Goal: Task Accomplishment & Management: Manage account settings

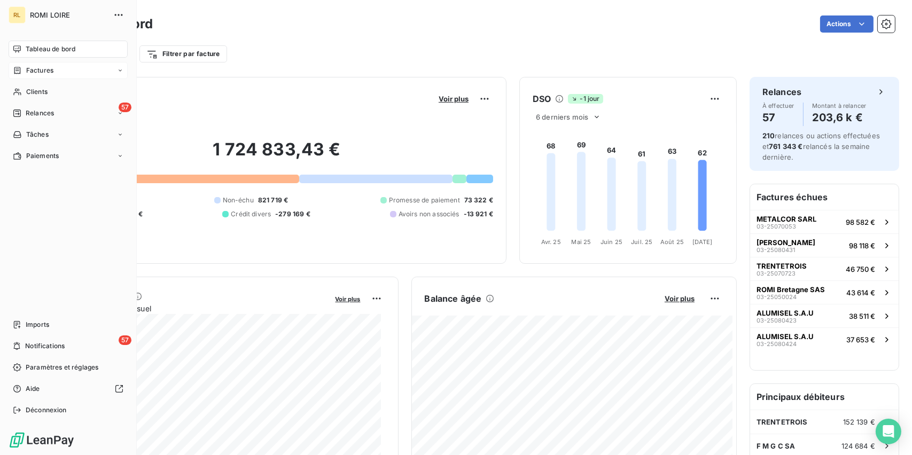
click at [33, 73] on span "Factures" at bounding box center [39, 71] width 27 height 10
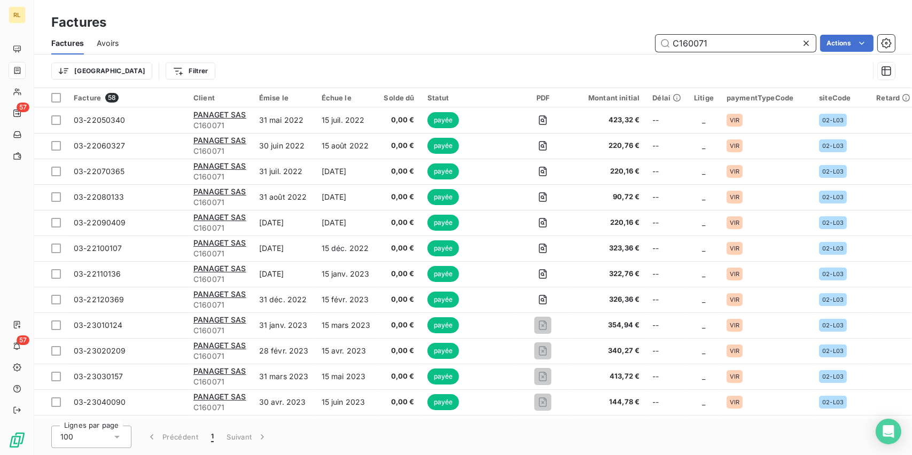
click at [755, 46] on input "C160071" at bounding box center [736, 43] width 160 height 17
click at [743, 44] on input "C160071" at bounding box center [736, 43] width 160 height 17
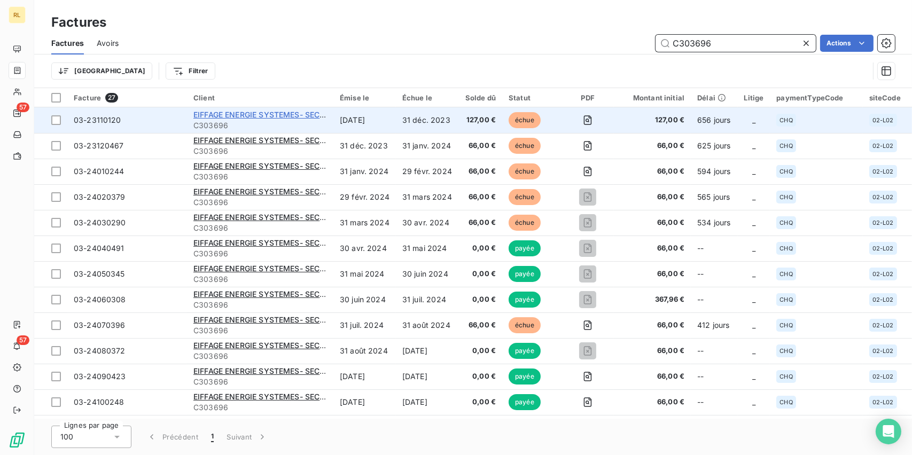
type input "C303696"
click at [243, 114] on span "EIFFAGE ENERGIE SYSTEMES- SECAUTO" at bounding box center [267, 114] width 148 height 9
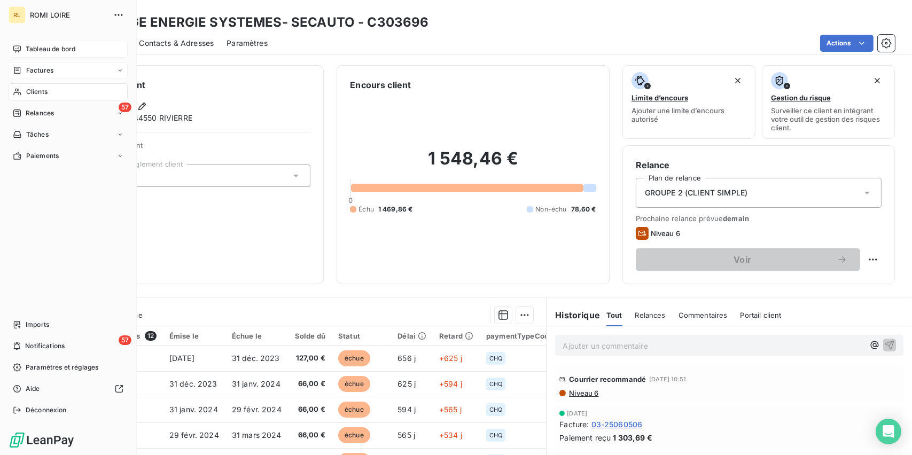
click at [40, 46] on span "Tableau de bord" at bounding box center [51, 49] width 50 height 10
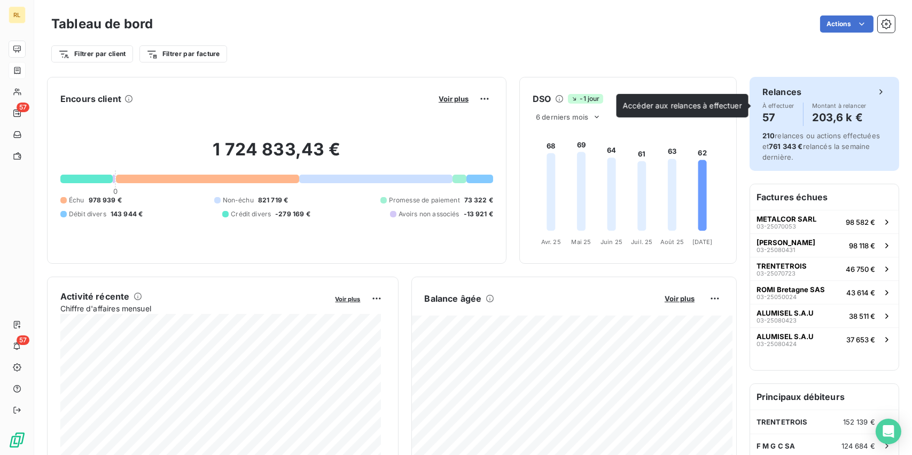
click at [780, 111] on h4 "57" at bounding box center [779, 117] width 32 height 17
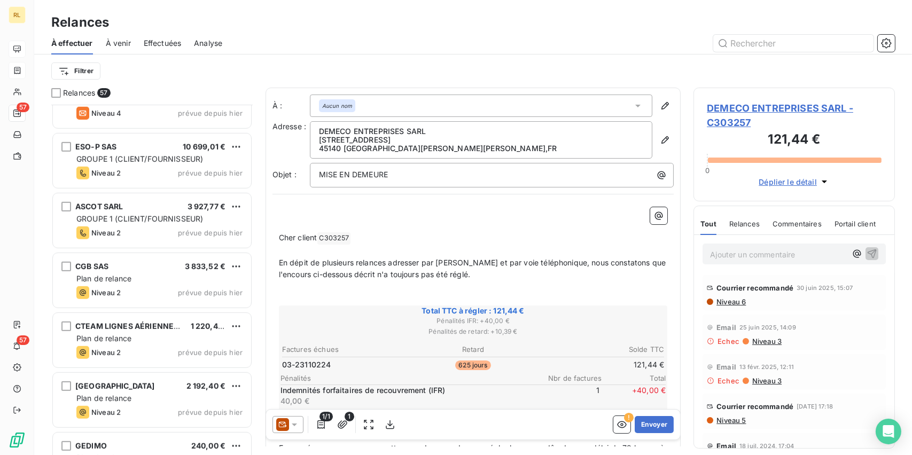
scroll to position [1336, 0]
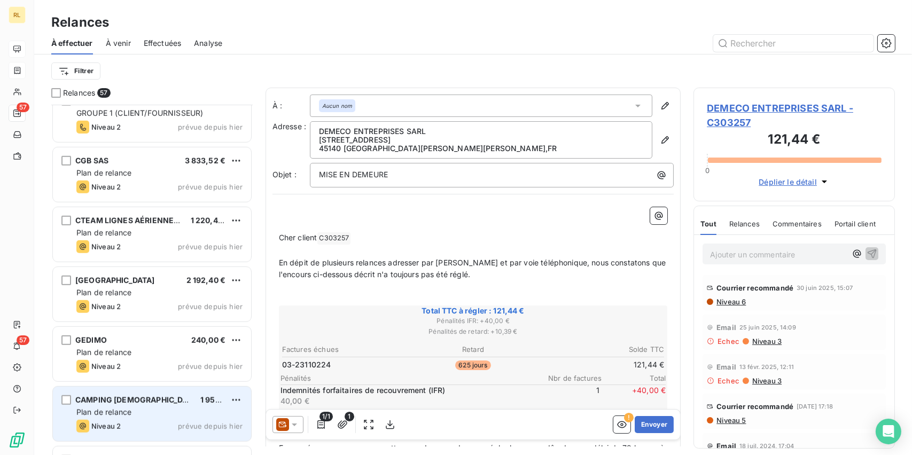
click at [144, 421] on div "Niveau 2 prévue depuis hier" at bounding box center [159, 426] width 166 height 13
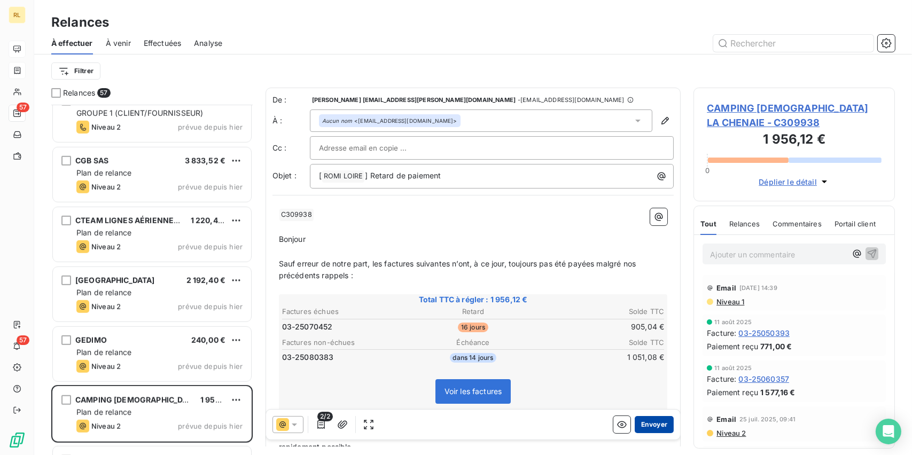
click at [651, 426] on button "Envoyer" at bounding box center [654, 424] width 39 height 17
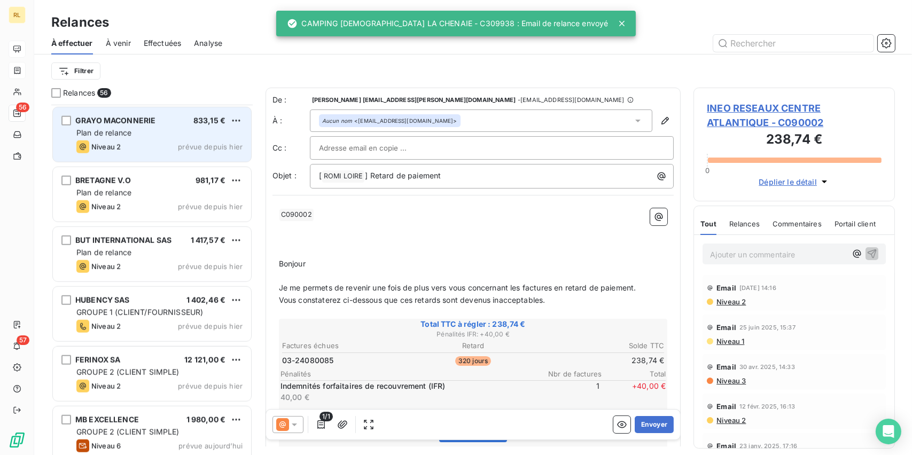
scroll to position [1817, 0]
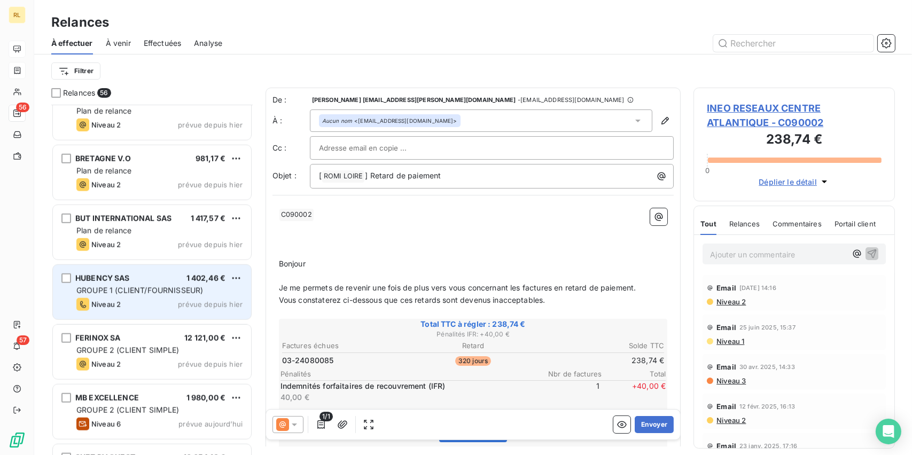
click at [162, 289] on span "GROUPE 1 (CLIENT/FOURNISSEUR)" at bounding box center [139, 290] width 127 height 9
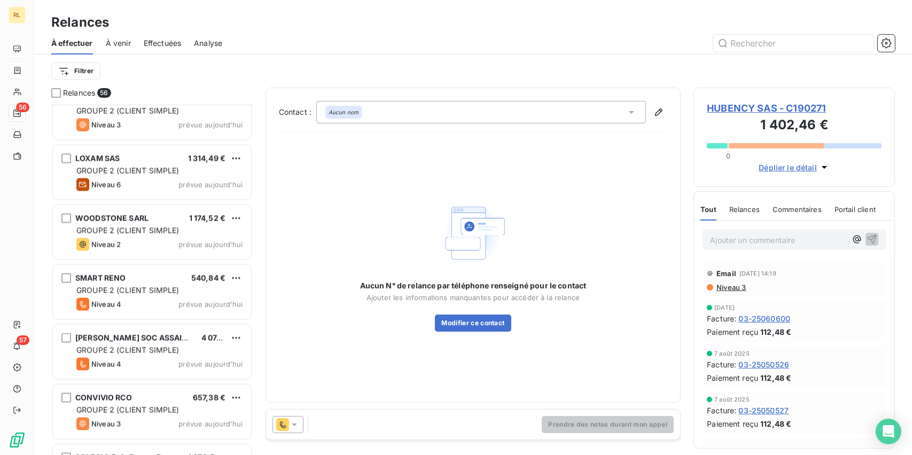
scroll to position [2841, 0]
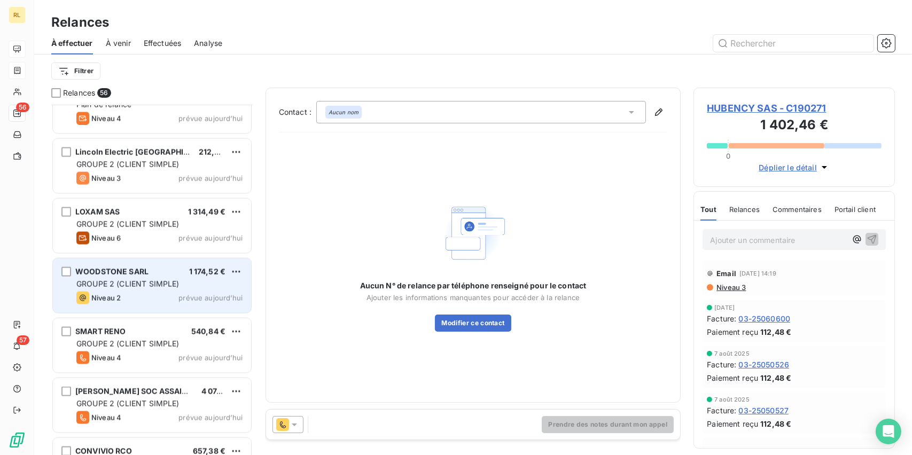
click at [140, 285] on span "GROUPE 2 (CLIENT SIMPLE)" at bounding box center [127, 284] width 103 height 9
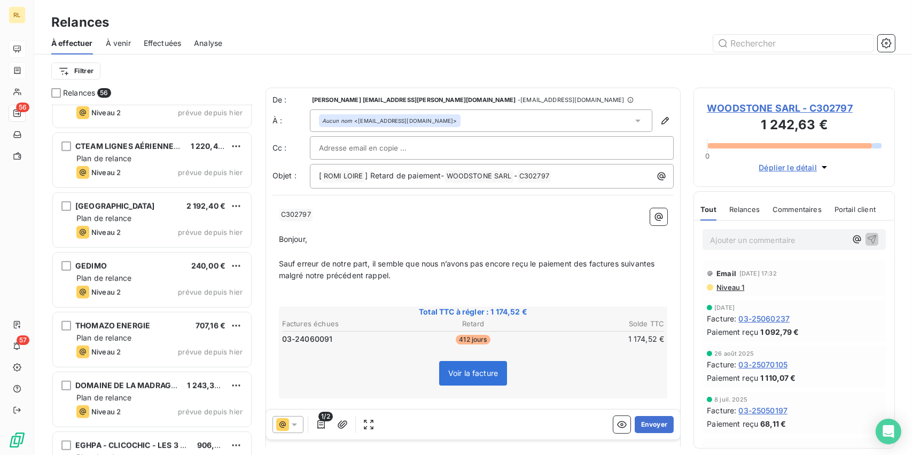
scroll to position [1398, 0]
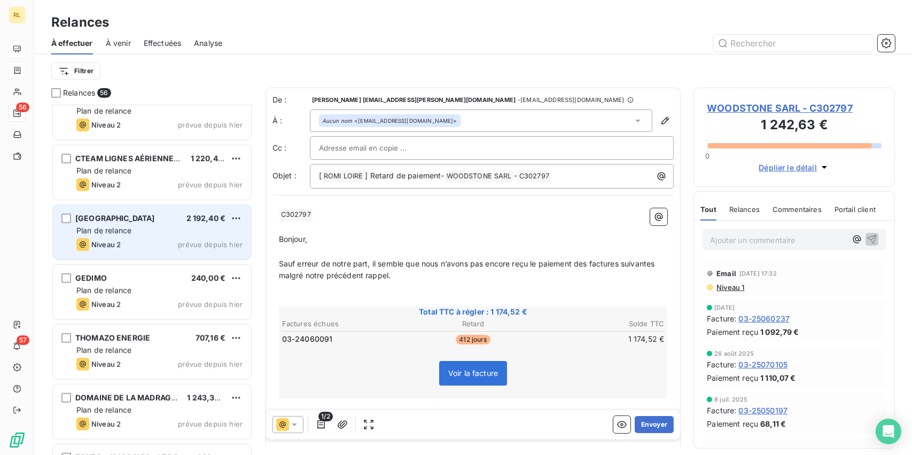
click at [162, 228] on div "Plan de relance" at bounding box center [159, 231] width 166 height 11
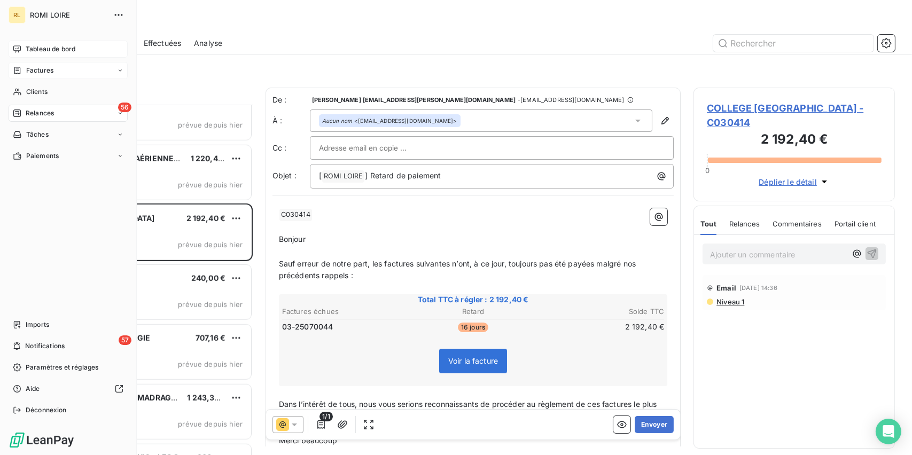
click at [51, 72] on span "Factures" at bounding box center [39, 71] width 27 height 10
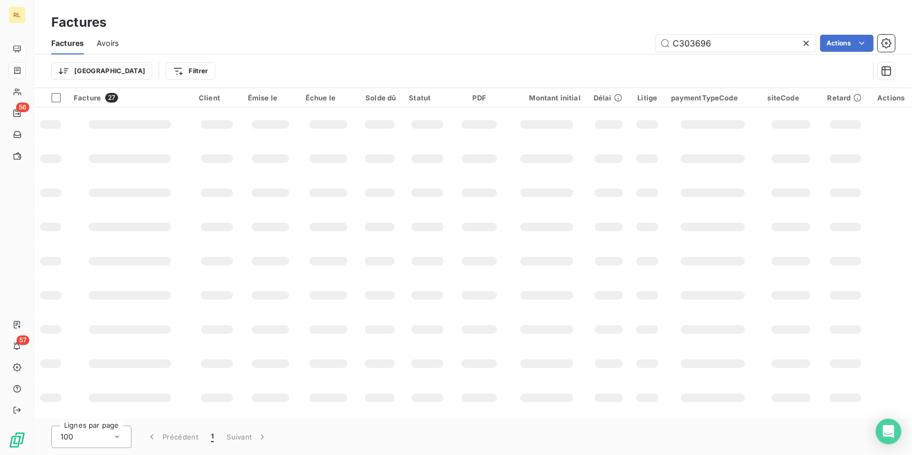
drag, startPoint x: 667, startPoint y: 41, endPoint x: 640, endPoint y: 41, distance: 27.3
click at [656, 41] on input "C303696" at bounding box center [736, 43] width 160 height 17
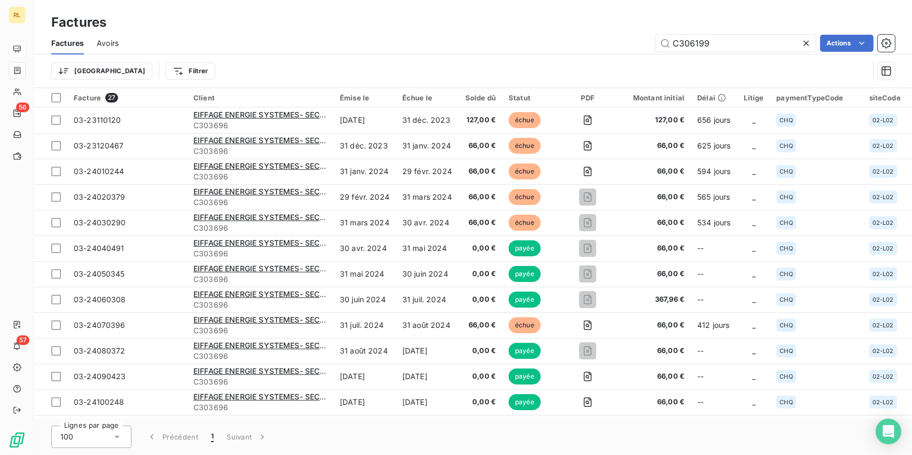
type input "C306199"
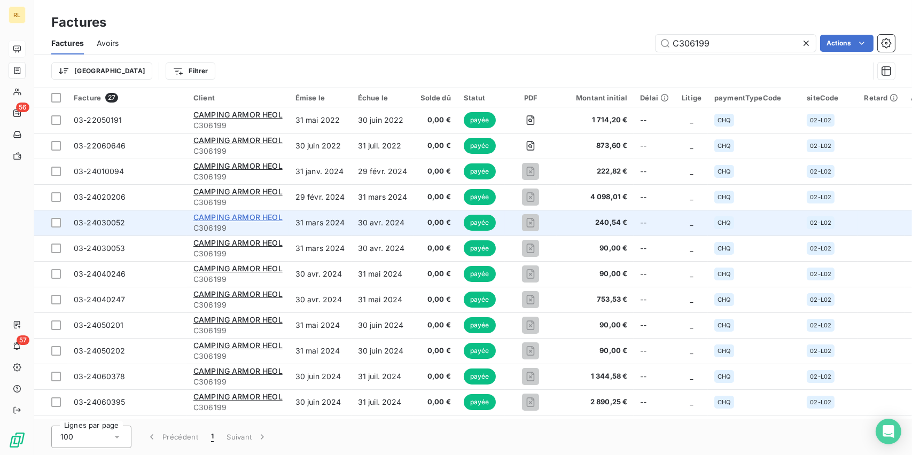
click at [242, 218] on span "CAMPING ARMOR HEOL" at bounding box center [237, 217] width 89 height 9
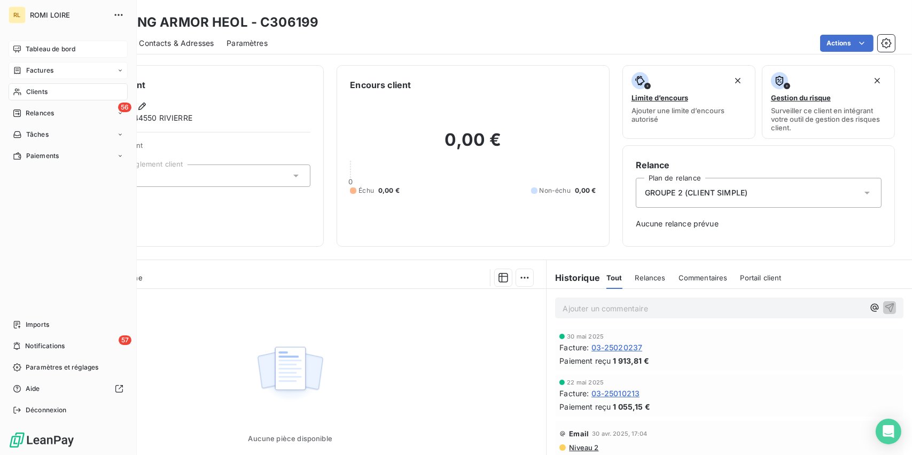
click at [24, 72] on div "Factures" at bounding box center [33, 71] width 41 height 10
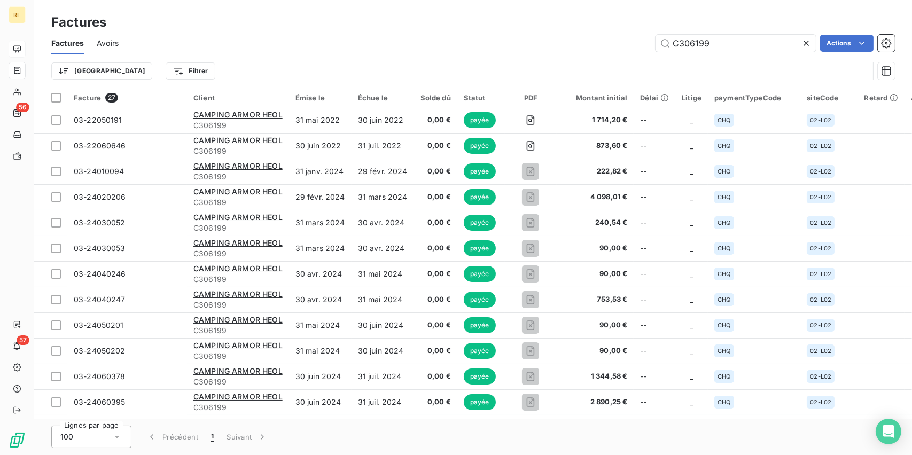
drag, startPoint x: 765, startPoint y: 43, endPoint x: 659, endPoint y: 5, distance: 112.1
click at [332, 49] on div "C306199 Actions" at bounding box center [513, 43] width 764 height 17
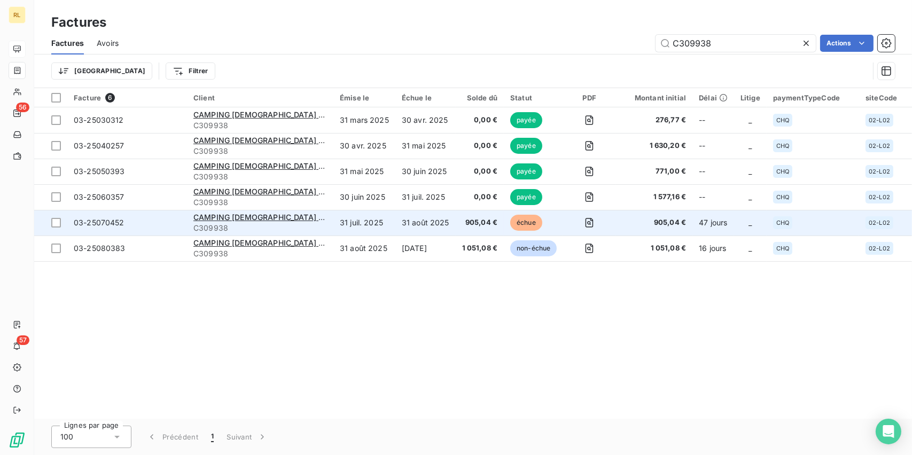
type input "C309938"
click at [260, 223] on span "C309938" at bounding box center [260, 228] width 134 height 11
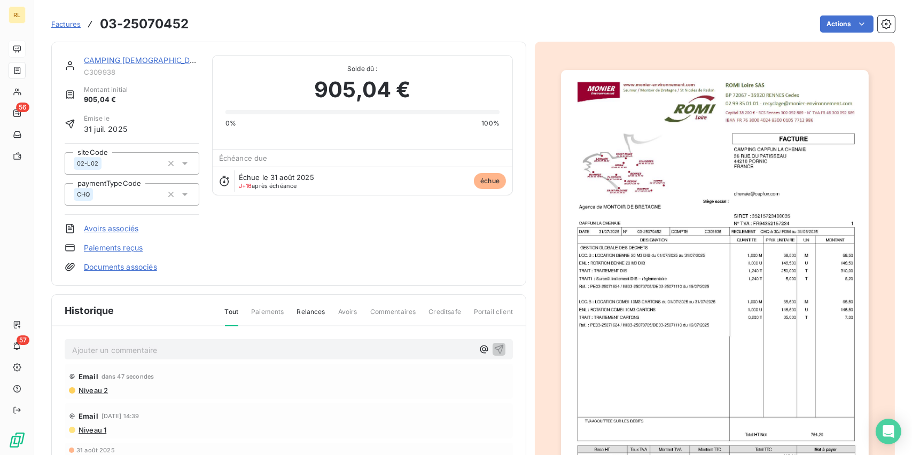
click at [52, 22] on span "Factures" at bounding box center [65, 24] width 29 height 9
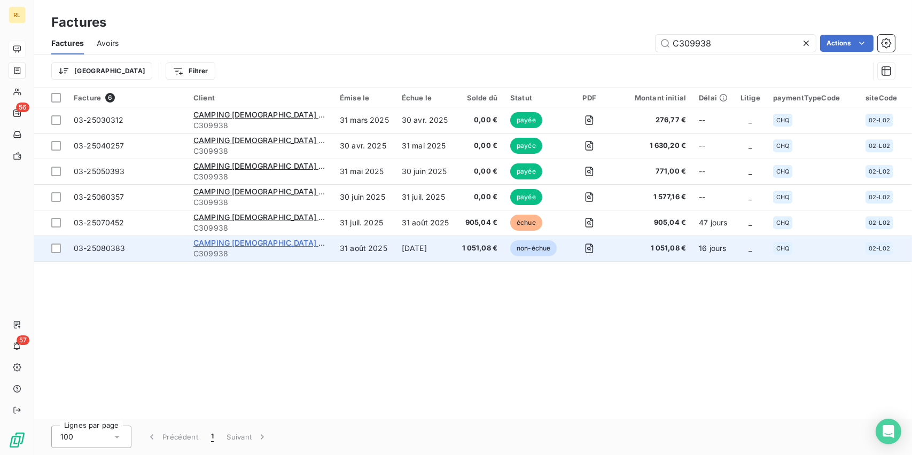
click at [232, 245] on span "CAMPING [DEMOGRAPHIC_DATA] LA CHENAIE" at bounding box center [278, 242] width 170 height 9
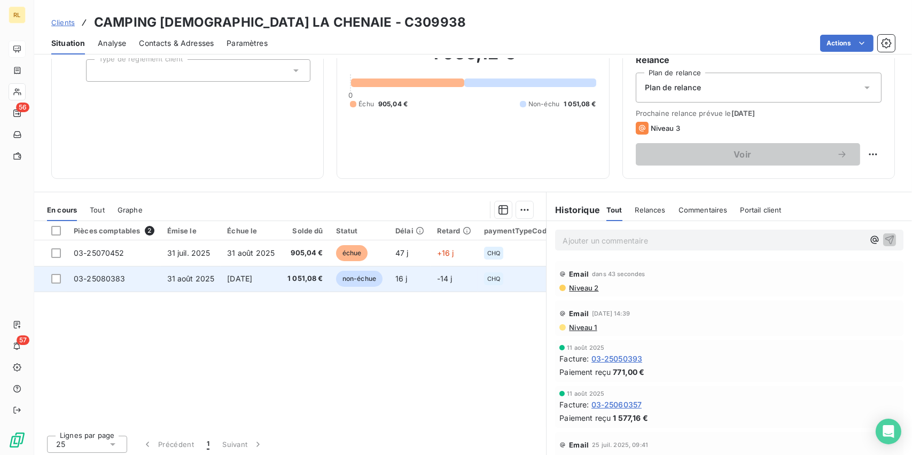
scroll to position [107, 0]
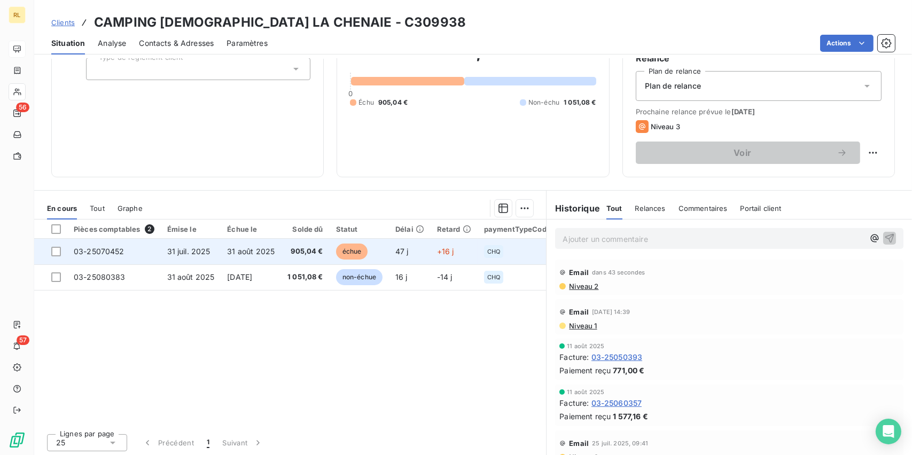
click at [285, 254] on td "905,04 €" at bounding box center [305, 252] width 49 height 26
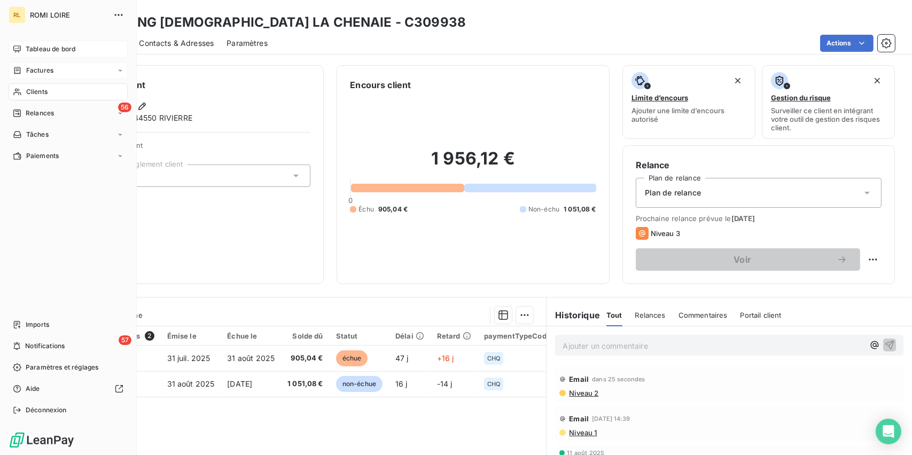
click at [33, 69] on span "Factures" at bounding box center [39, 71] width 27 height 10
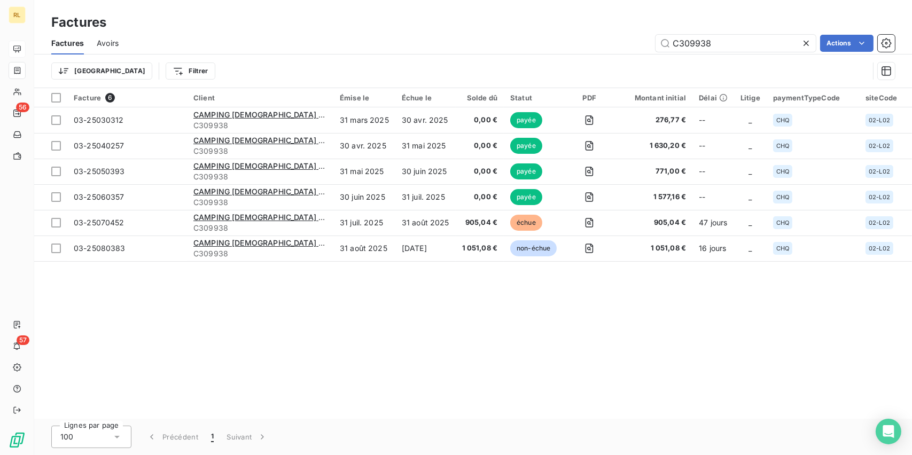
drag, startPoint x: 475, startPoint y: 32, endPoint x: 865, endPoint y: 28, distance: 390.2
click at [461, 28] on div "Factures Factures Avoirs C309938 Actions Trier Filtrer" at bounding box center [473, 44] width 878 height 88
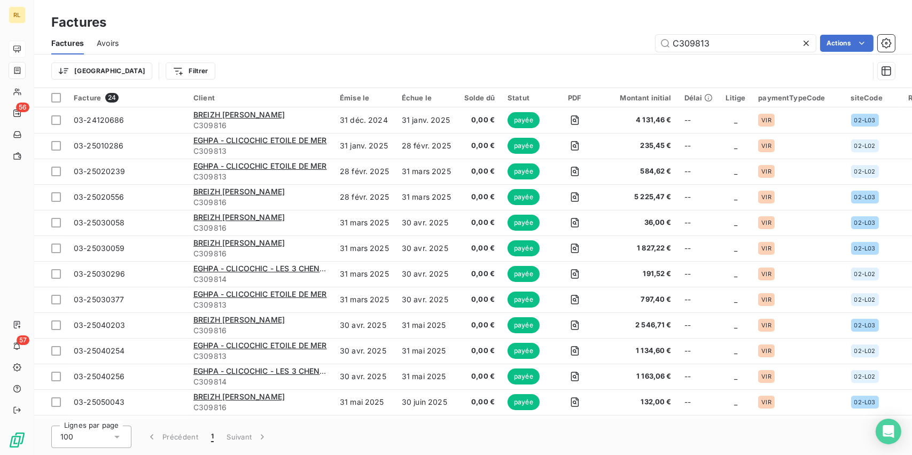
type input "C309813"
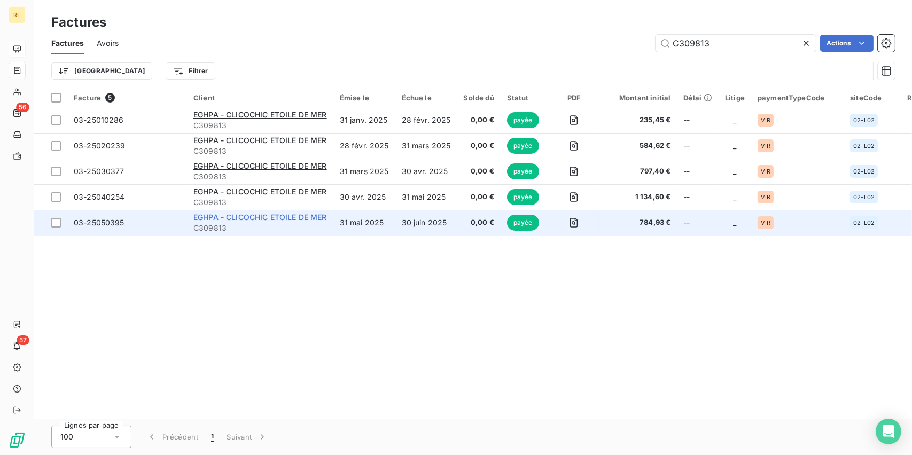
click at [234, 218] on span "EGHPA - CLICOCHIC ETOILE DE MER" at bounding box center [260, 217] width 134 height 9
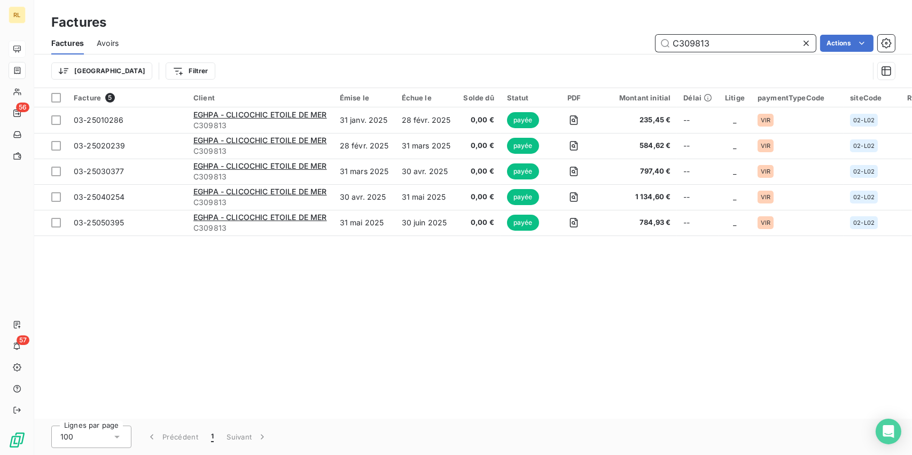
click at [717, 38] on input "C309813" at bounding box center [736, 43] width 160 height 17
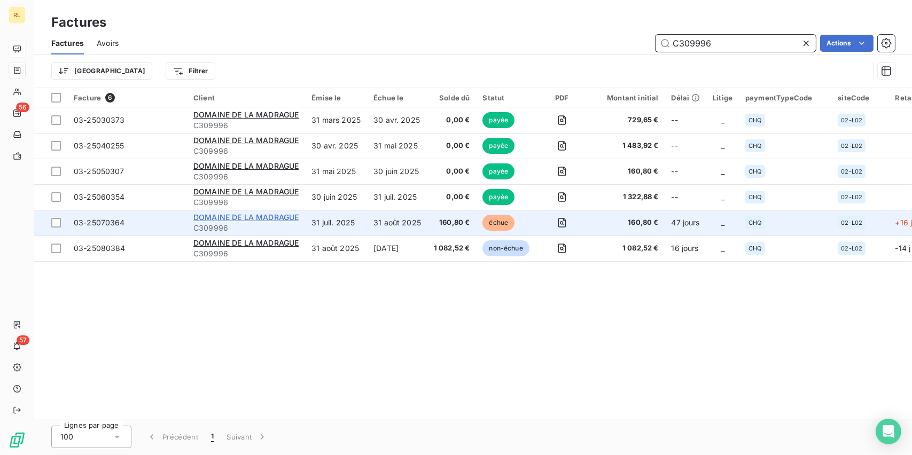
type input "C309996"
click at [230, 220] on span "DOMAINE DE LA MADRAGUE" at bounding box center [245, 217] width 105 height 9
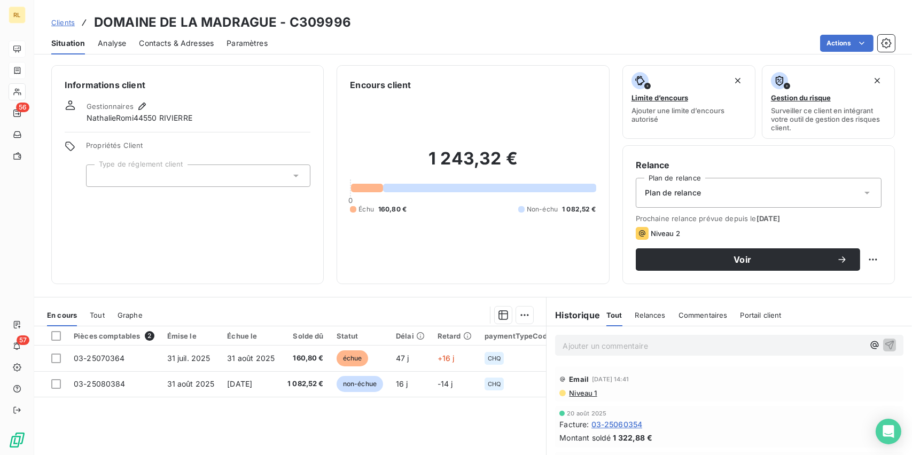
scroll to position [53, 0]
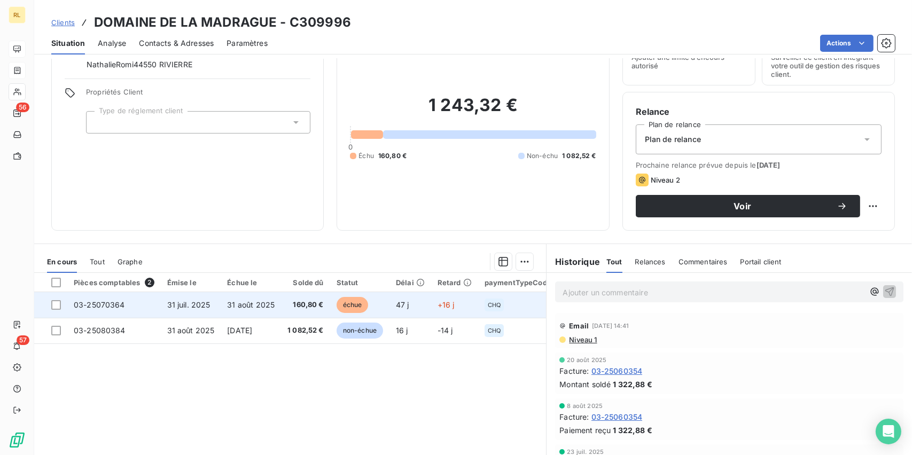
click at [269, 311] on td "31 août 2025" at bounding box center [251, 305] width 60 height 26
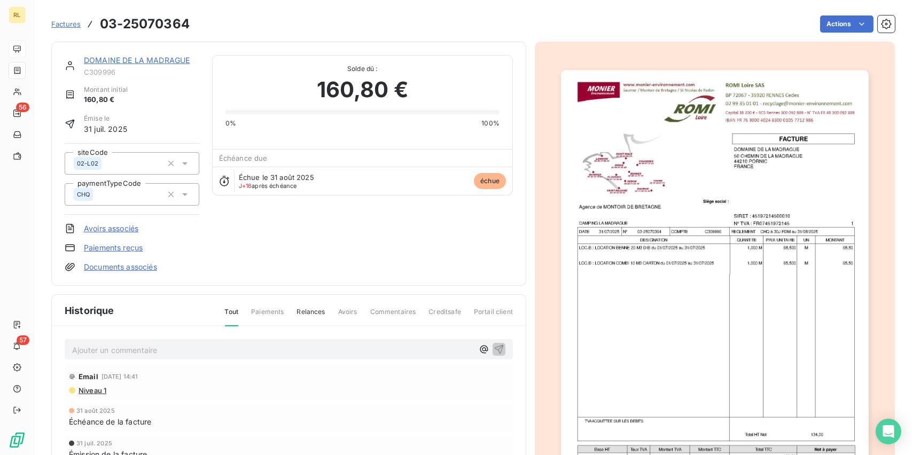
click at [123, 62] on link "DOMAINE DE LA MADRAGUE" at bounding box center [137, 60] width 106 height 9
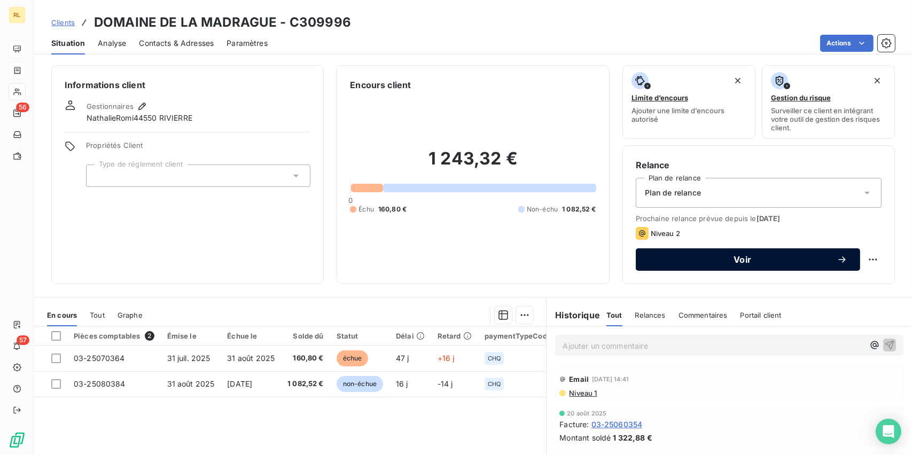
click at [737, 268] on button "Voir" at bounding box center [748, 260] width 224 height 22
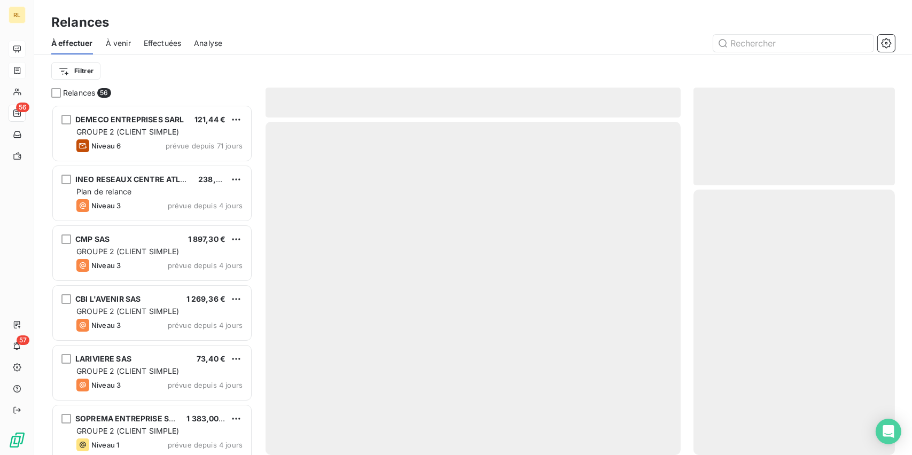
scroll to position [342, 193]
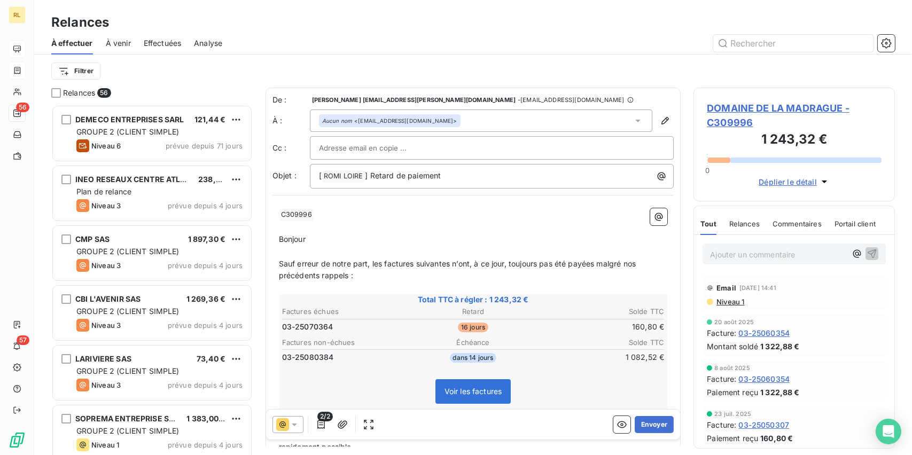
click at [653, 415] on div "2/2 Envoyer" at bounding box center [473, 425] width 415 height 30
click at [648, 429] on button "Envoyer" at bounding box center [654, 424] width 39 height 17
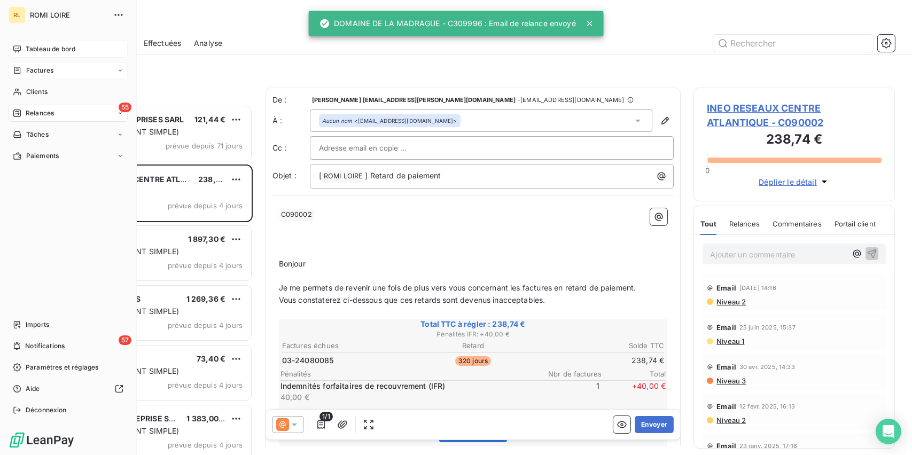
click at [19, 76] on div "Factures" at bounding box center [68, 70] width 119 height 17
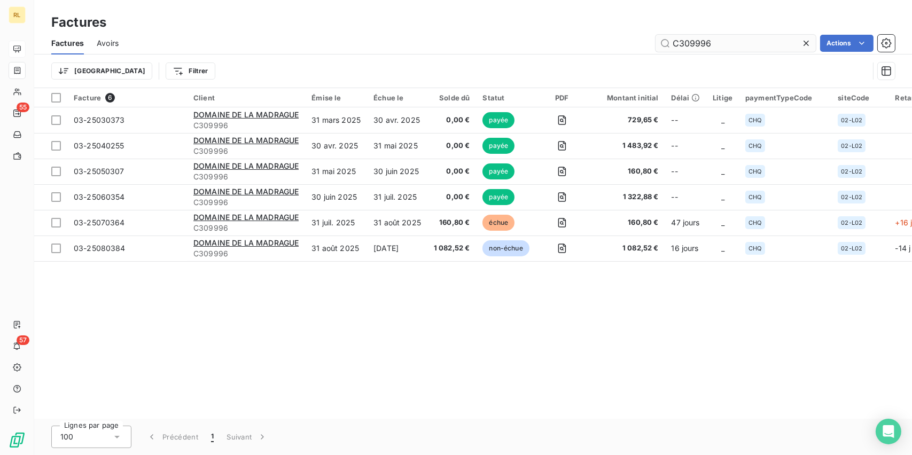
drag, startPoint x: 689, startPoint y: 46, endPoint x: 695, endPoint y: 45, distance: 6.0
click at [666, 40] on input "C309996" at bounding box center [736, 43] width 160 height 17
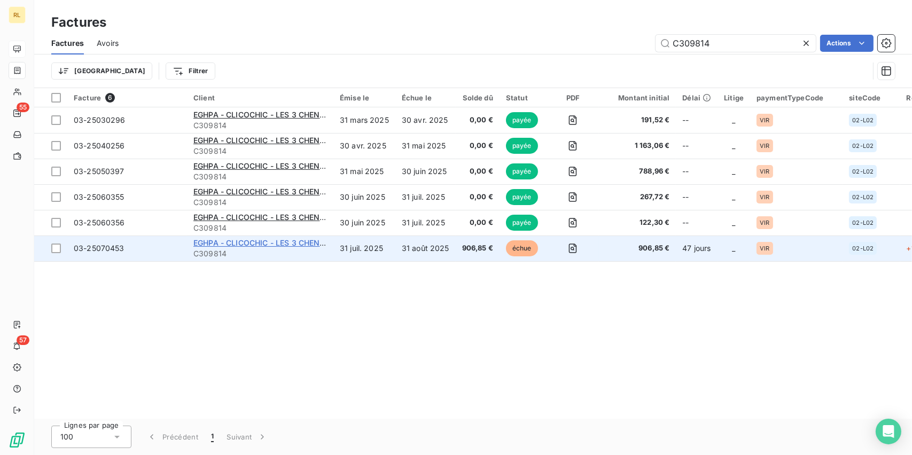
type input "C309814"
click at [228, 241] on span "EGHPA - CLICOCHIC - LES 3 CHENES" at bounding box center [261, 242] width 136 height 9
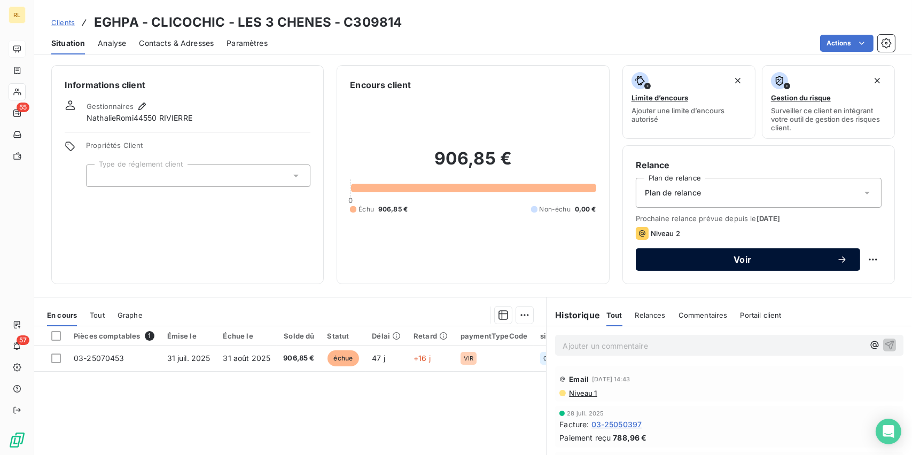
click at [672, 263] on span "Voir" at bounding box center [743, 259] width 188 height 9
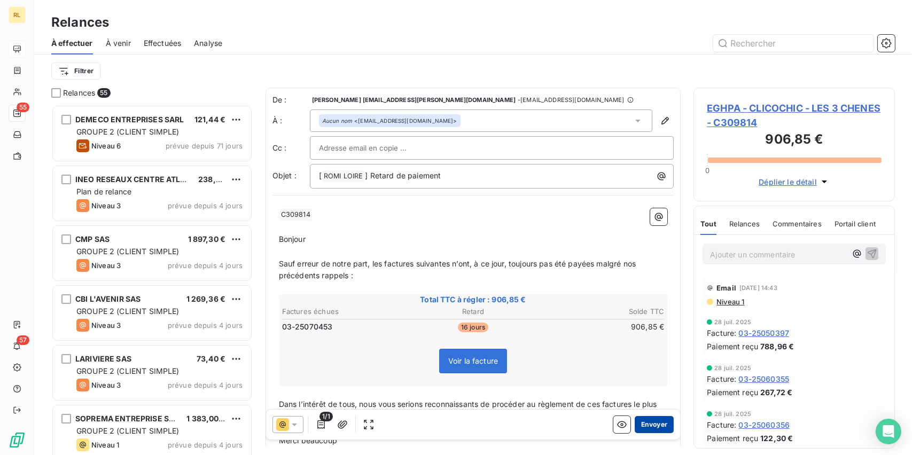
click at [635, 425] on button "Envoyer" at bounding box center [654, 424] width 39 height 17
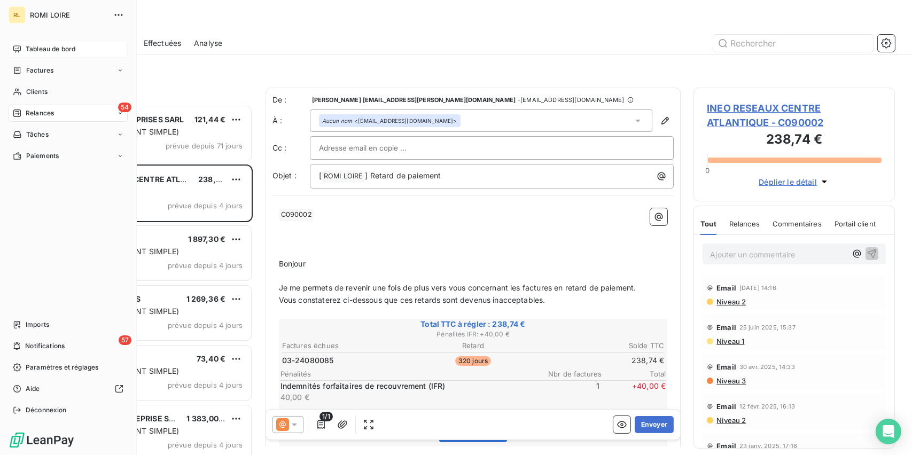
click at [29, 73] on span "Factures" at bounding box center [39, 71] width 27 height 10
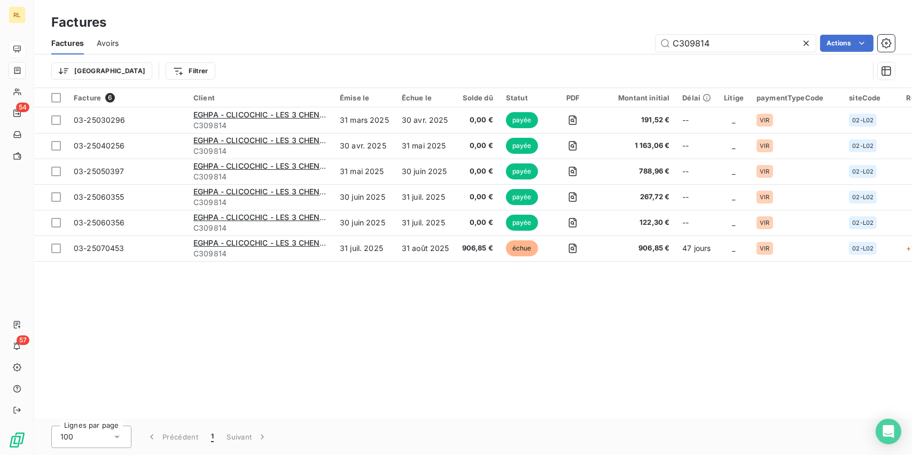
drag, startPoint x: 713, startPoint y: 47, endPoint x: 608, endPoint y: 54, distance: 105.0
click at [601, 48] on div "C309814 Actions" at bounding box center [513, 43] width 764 height 17
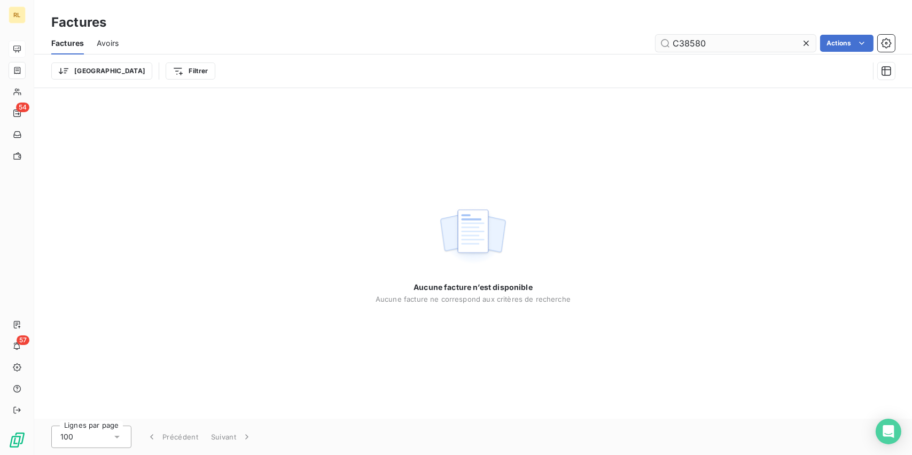
click at [681, 45] on input "C38580" at bounding box center [736, 43] width 160 height 17
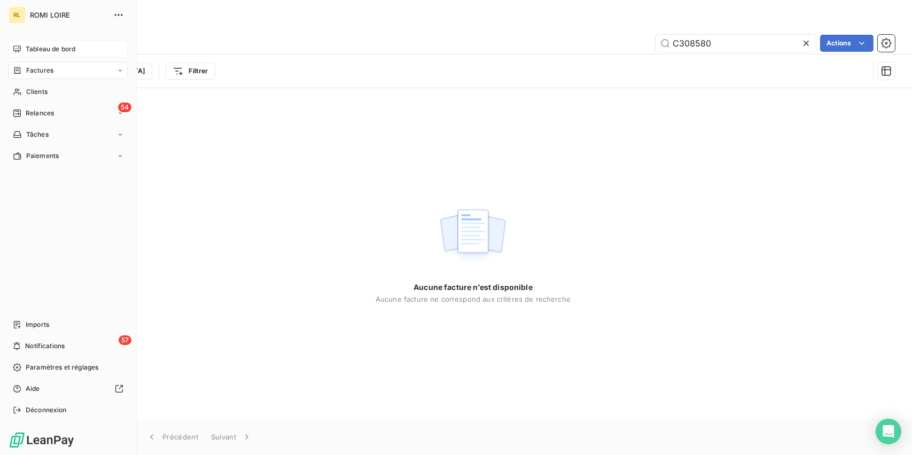
type input "C308580"
click at [22, 71] on div "Factures" at bounding box center [33, 71] width 41 height 10
click at [36, 45] on span "Tableau de bord" at bounding box center [51, 49] width 50 height 10
